Goal: Transaction & Acquisition: Purchase product/service

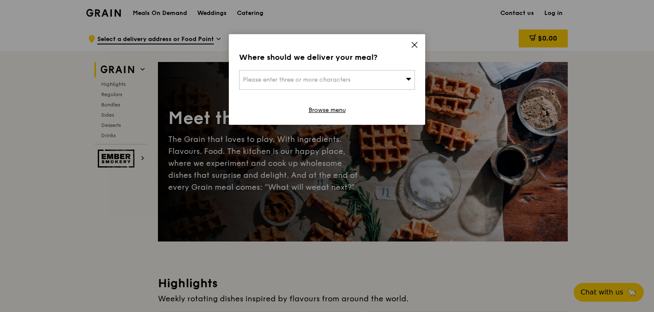
click at [360, 74] on div "Please enter three or more characters" at bounding box center [327, 80] width 176 height 20
click at [360, 74] on input "search" at bounding box center [327, 79] width 175 height 19
click at [415, 44] on icon at bounding box center [415, 45] width 8 height 8
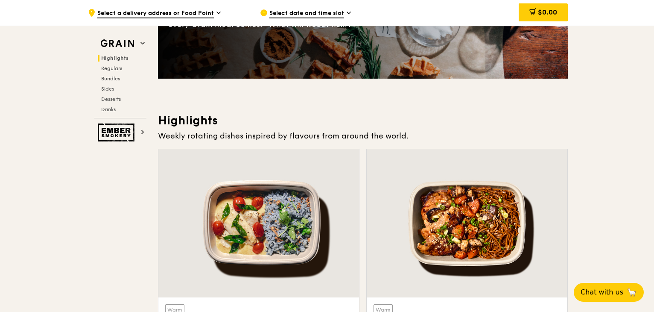
scroll to position [85, 0]
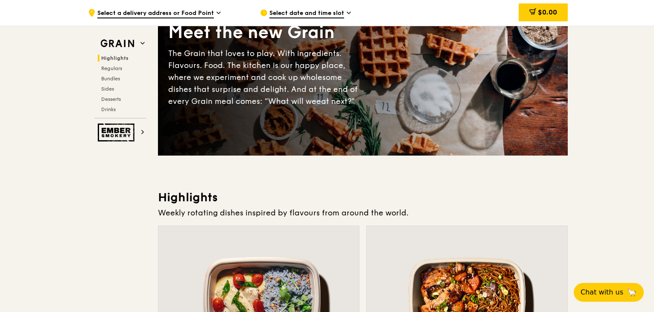
click at [202, 15] on span "Select a delivery address or Food Point" at bounding box center [155, 13] width 117 height 9
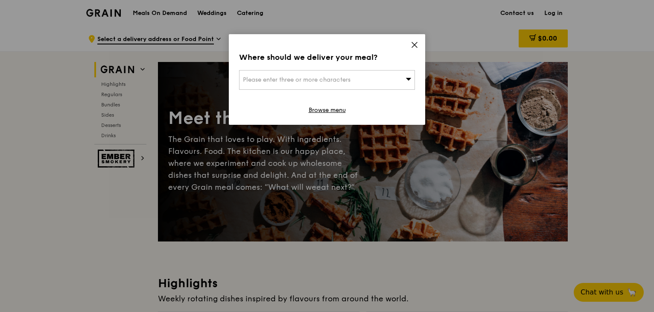
click at [361, 82] on div "Please enter three or more characters" at bounding box center [327, 80] width 176 height 20
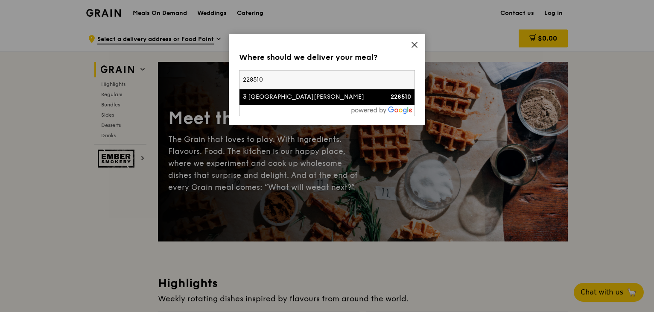
type input "228510"
click at [318, 94] on div "3 Mount Elizabeth" at bounding box center [306, 97] width 126 height 9
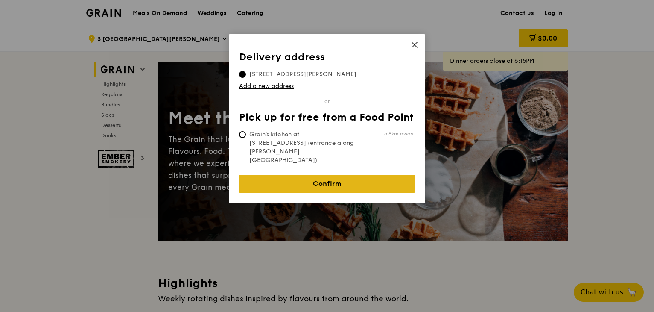
click at [343, 175] on link "Confirm" at bounding box center [327, 184] width 176 height 18
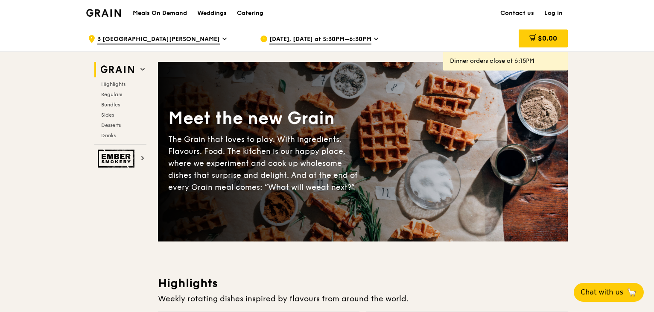
click at [275, 41] on span "Aug 11, Today at 5:30PM–6:30PM" at bounding box center [320, 39] width 102 height 9
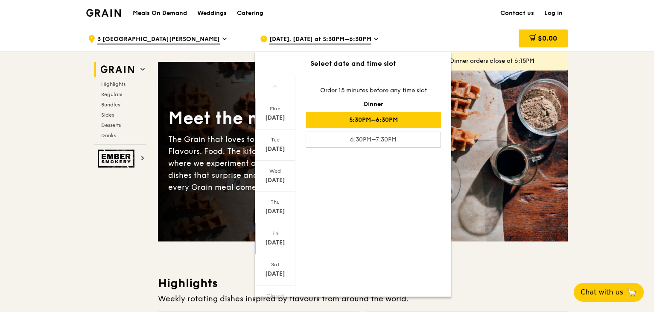
click at [284, 245] on div "Aug 15" at bounding box center [275, 242] width 38 height 9
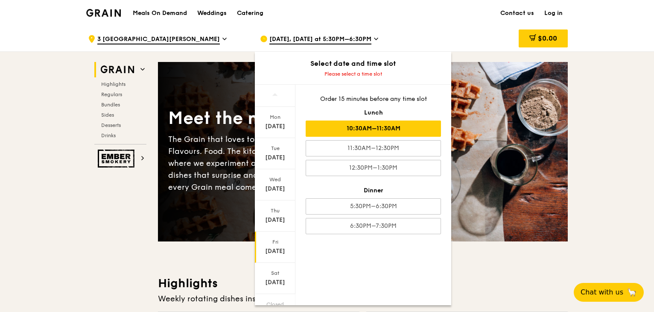
click at [399, 132] on div "10:30AM–11:30AM" at bounding box center [373, 128] width 135 height 16
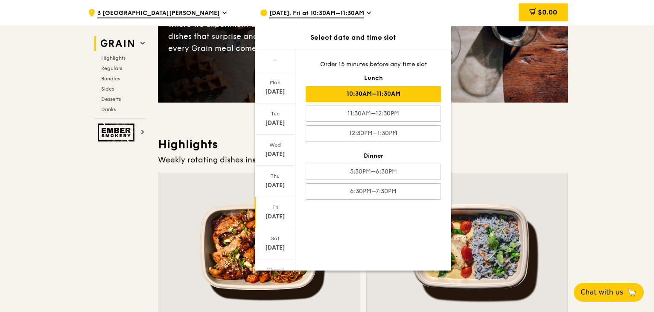
scroll to position [85, 0]
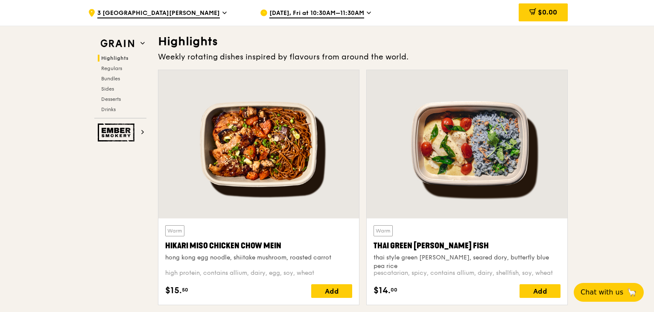
scroll to position [256, 0]
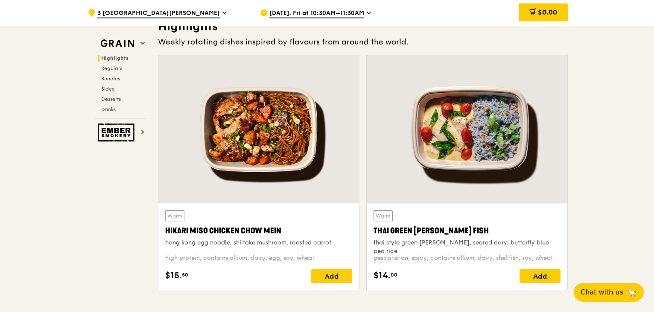
click at [554, 35] on div "Highlights Weekly rotating dishes inspired by flavours from around the world. W…" at bounding box center [363, 158] width 410 height 278
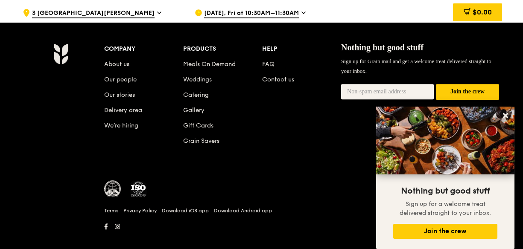
scroll to position [3637, 0]
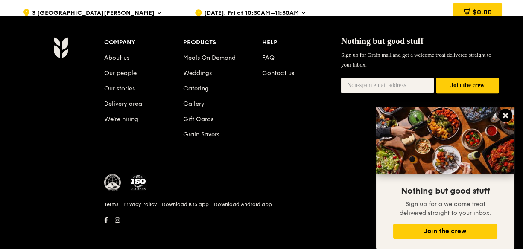
click at [506, 114] on icon at bounding box center [505, 115] width 5 height 5
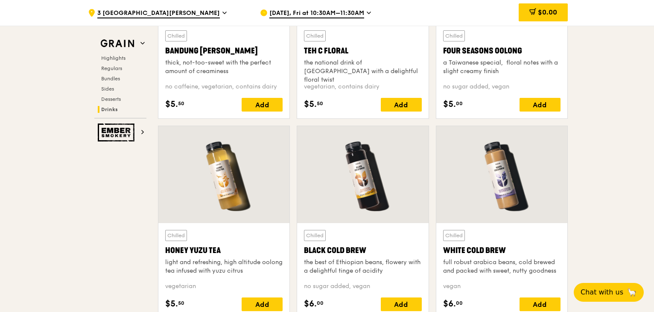
scroll to position [3093, 0]
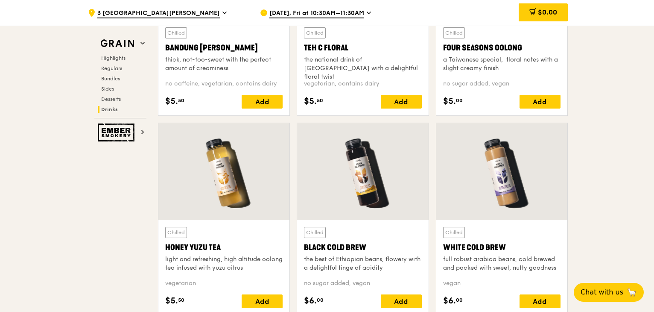
drag, startPoint x: 518, startPoint y: 0, endPoint x: 123, endPoint y: 190, distance: 438.7
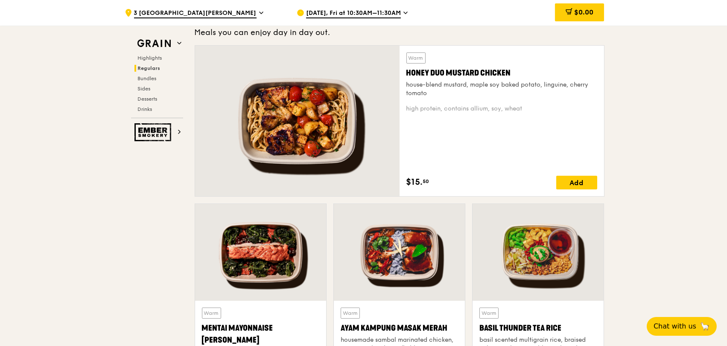
scroll to position [494, 0]
